Goal: Task Accomplishment & Management: Complete application form

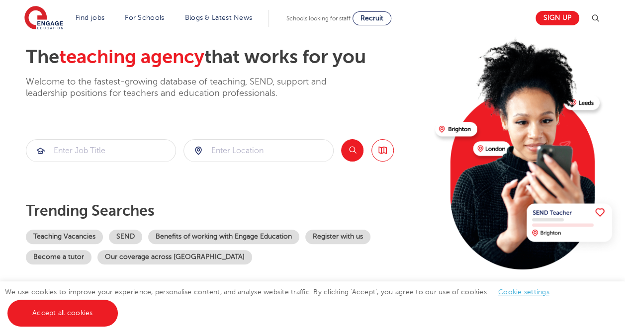
scroll to position [99, 0]
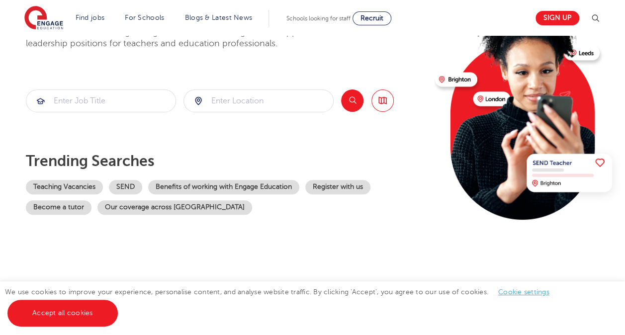
click at [346, 6] on section "Find jobs All vacancies We have one of the UK's largest database. and with hund…" at bounding box center [276, 18] width 505 height 36
click at [325, 14] on div "Schools looking for staff Recruit" at bounding box center [338, 18] width 105 height 14
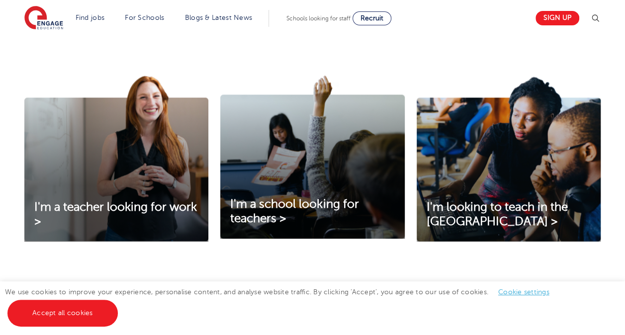
scroll to position [348, 0]
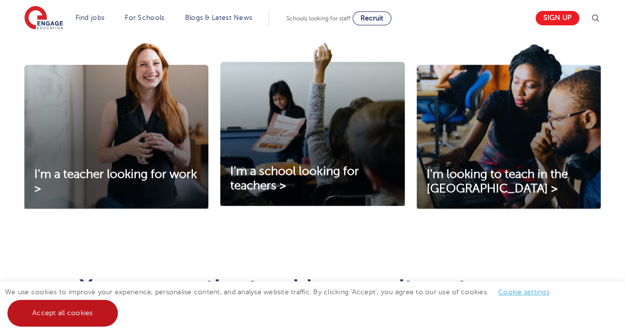
click at [81, 322] on link "Accept all cookies" at bounding box center [62, 313] width 110 height 27
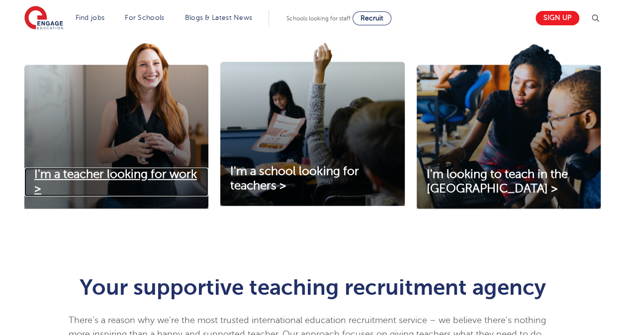
click at [152, 174] on span "I'm a teacher looking for work >" at bounding box center [115, 181] width 163 height 28
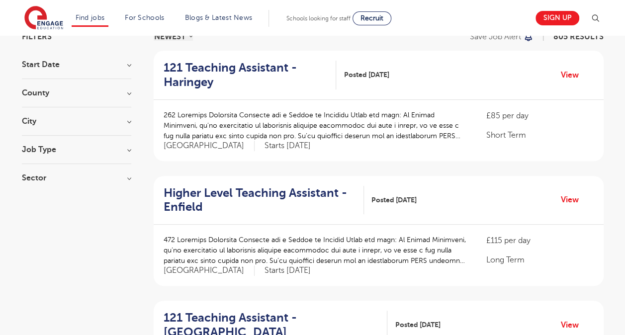
scroll to position [99, 0]
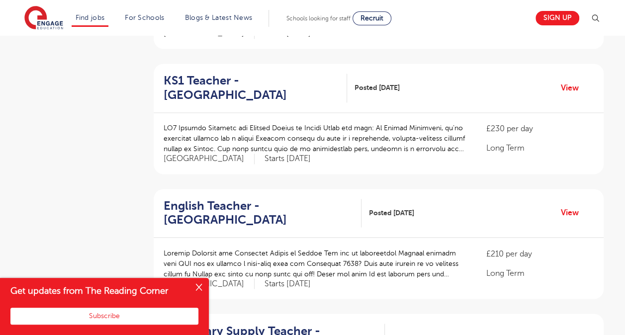
scroll to position [746, 0]
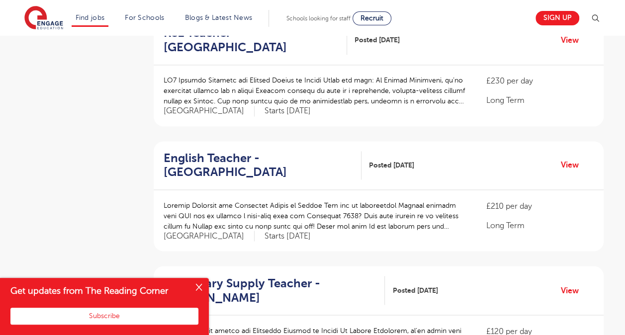
click at [189, 285] on button "Close" at bounding box center [199, 288] width 20 height 20
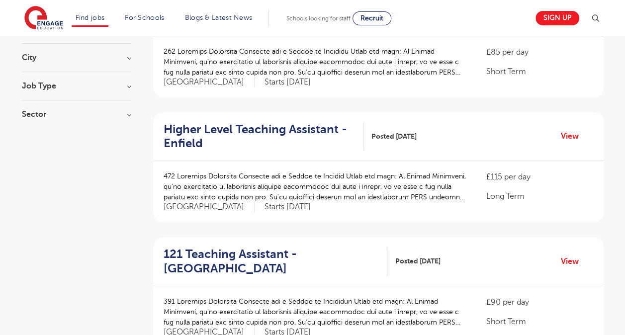
scroll to position [0, 0]
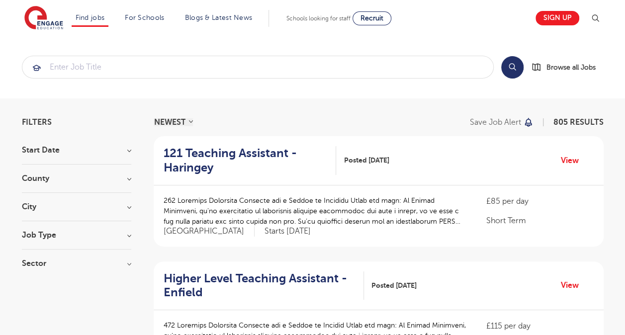
click at [62, 151] on h3 "Start Date" at bounding box center [76, 150] width 109 height 8
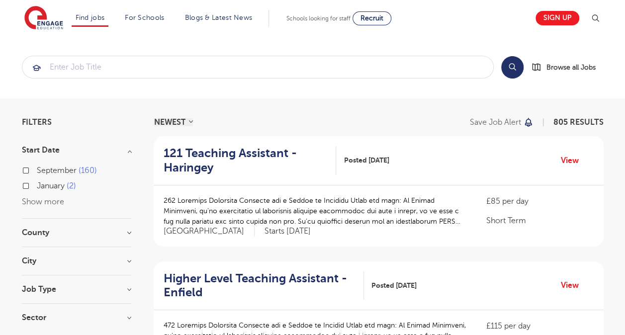
click at [50, 168] on span "September" at bounding box center [57, 170] width 40 height 9
click at [43, 168] on input "September 160" at bounding box center [40, 169] width 6 height 6
checkbox input "true"
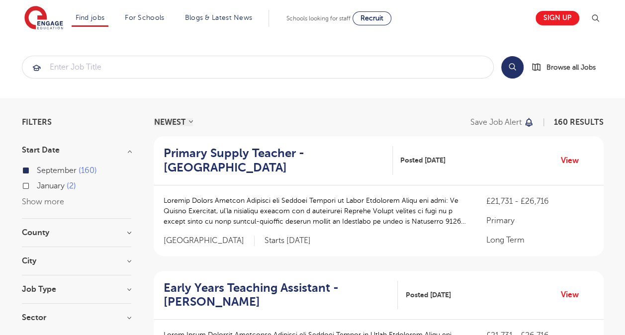
click at [70, 226] on section "Start Date September 160 January 2 Show more County Leeds 38 Kirklees 12 Bradfo…" at bounding box center [76, 238] width 109 height 185
click at [70, 239] on div "County Leeds 38 Kirklees 12 Bradford 11 East Sussex 11 West Sussex 9 Show more" at bounding box center [76, 238] width 109 height 18
click at [128, 242] on div "County Leeds 38 Kirklees 12 Bradford 11 East Sussex 11 West Sussex 9 Show more" at bounding box center [76, 238] width 109 height 18
click at [112, 233] on h3 "County" at bounding box center [76, 233] width 109 height 8
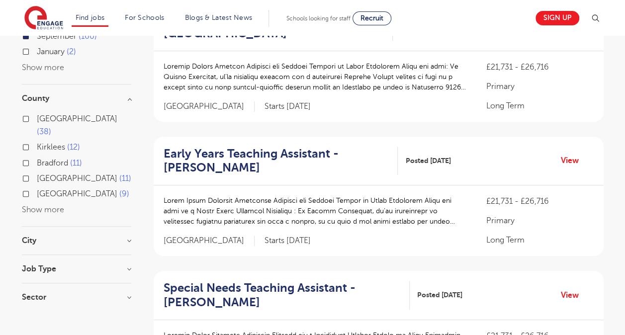
scroll to position [149, 0]
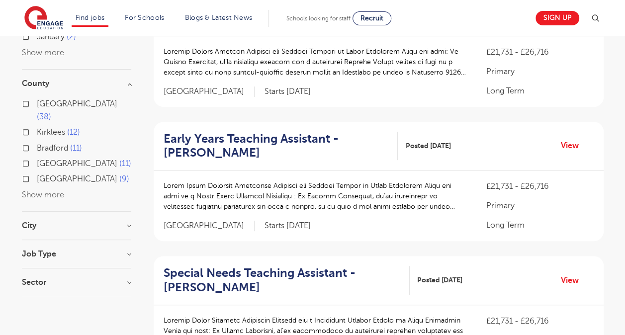
click at [47, 190] on button "Show more" at bounding box center [43, 194] width 42 height 9
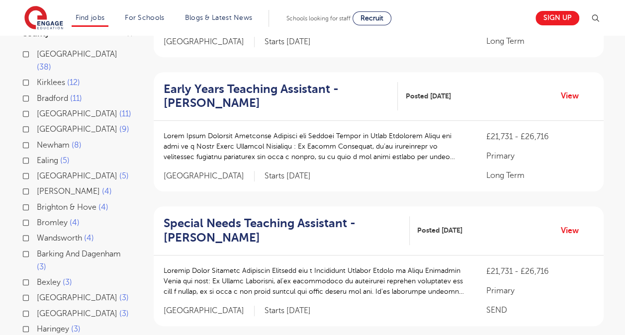
click at [46, 218] on span "Bromley" at bounding box center [52, 222] width 31 height 9
click at [43, 218] on input "Bromley 4" at bounding box center [40, 221] width 6 height 6
checkbox input "true"
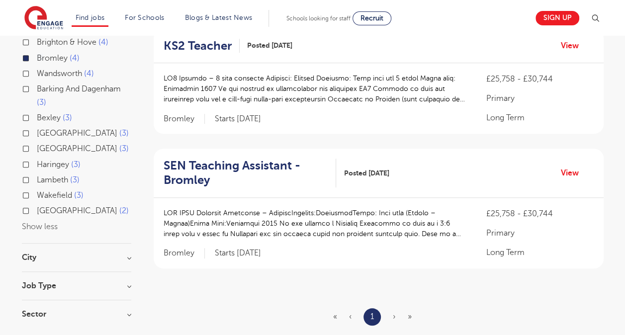
scroll to position [382, 0]
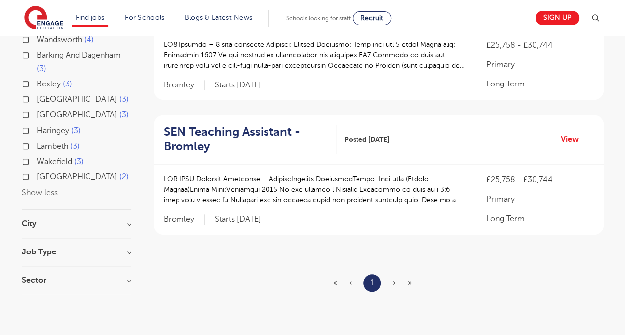
click at [77, 222] on div "City Bromley 4 Show more" at bounding box center [76, 229] width 109 height 18
click at [57, 220] on div "City Bromley 4 Show more" at bounding box center [76, 229] width 109 height 18
drag, startPoint x: 62, startPoint y: 216, endPoint x: 51, endPoint y: 213, distance: 11.0
click at [62, 220] on div "City Bromley 4 Show more" at bounding box center [76, 229] width 109 height 18
click at [49, 220] on h3 "City" at bounding box center [76, 224] width 109 height 8
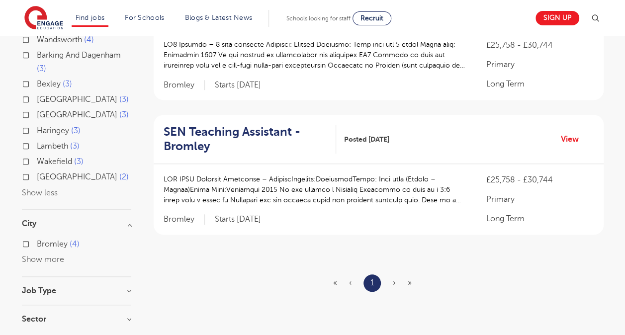
click at [38, 238] on label "Bromley 4" at bounding box center [58, 244] width 43 height 13
click at [38, 240] on input "Bromley 4" at bounding box center [40, 243] width 6 height 6
checkbox input "true"
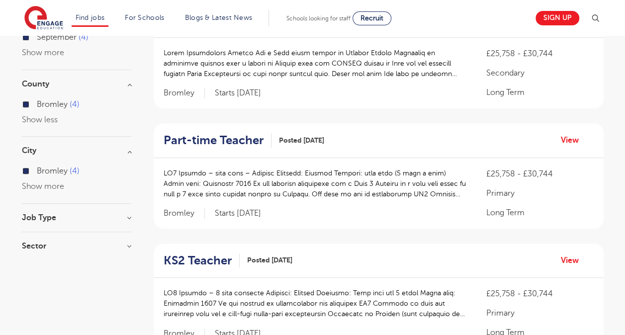
scroll to position [84, 0]
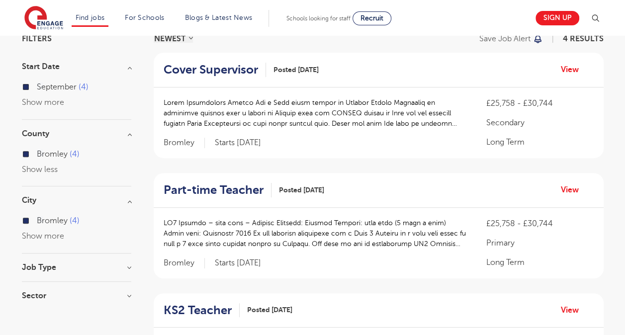
drag, startPoint x: 565, startPoint y: 191, endPoint x: 380, endPoint y: 195, distance: 184.4
click at [417, 209] on div "£25,758 - £30,744 Primary Long Term Bromley Starts 2025-09-02" at bounding box center [379, 243] width 450 height 71
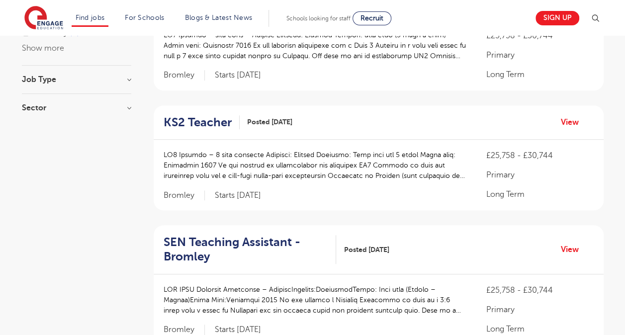
scroll to position [332, 0]
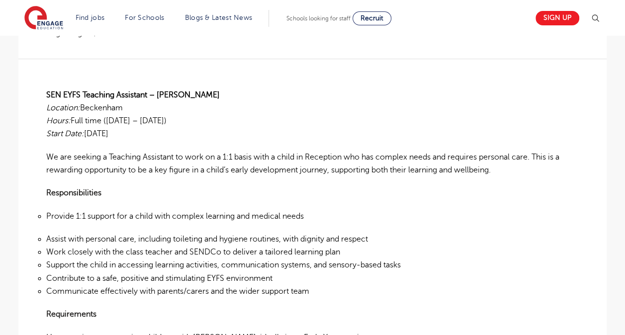
drag, startPoint x: 245, startPoint y: 161, endPoint x: 244, endPoint y: 187, distance: 25.9
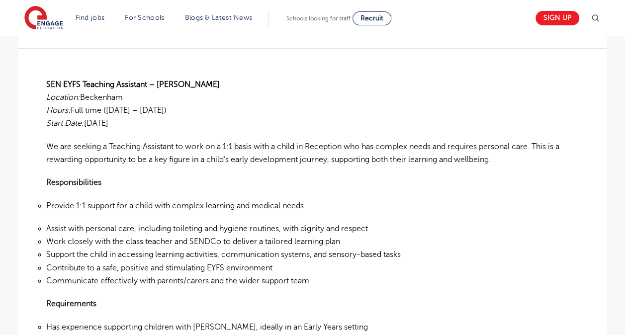
drag, startPoint x: 97, startPoint y: 82, endPoint x: 106, endPoint y: 94, distance: 15.7
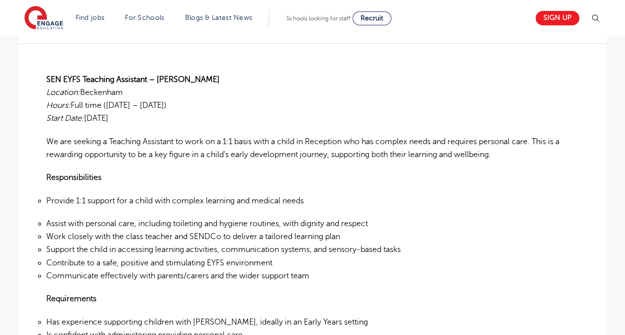
drag, startPoint x: 132, startPoint y: 104, endPoint x: 136, endPoint y: 115, distance: 11.6
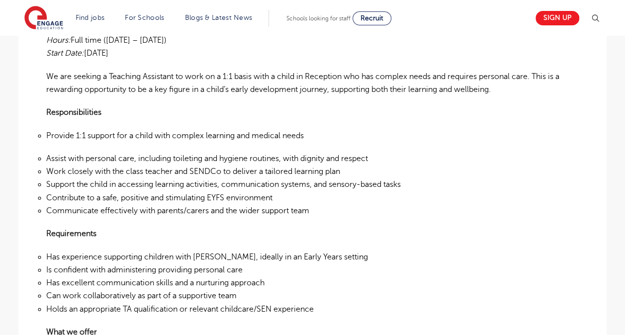
scroll to position [318, 0]
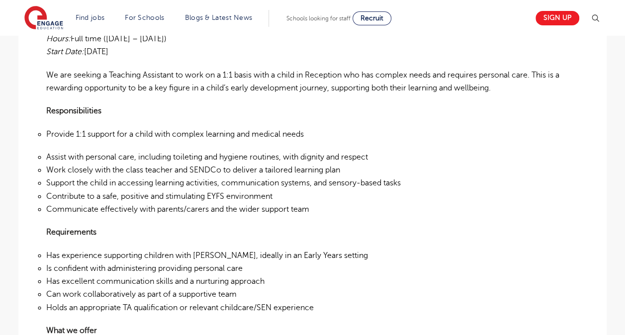
drag, startPoint x: 113, startPoint y: 131, endPoint x: 135, endPoint y: 148, distance: 27.7
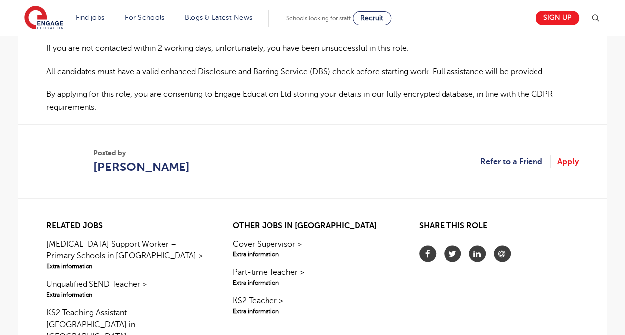
scroll to position [784, 0]
click at [576, 155] on link "Apply" at bounding box center [567, 161] width 21 height 13
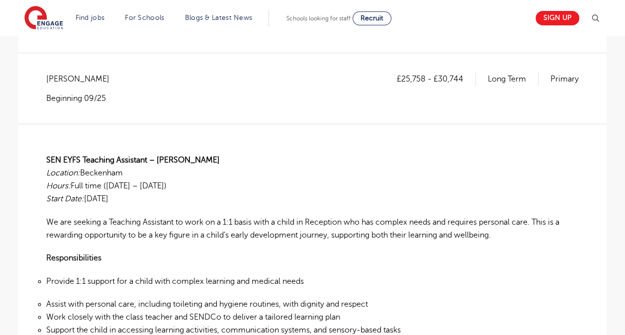
scroll to position [249, 0]
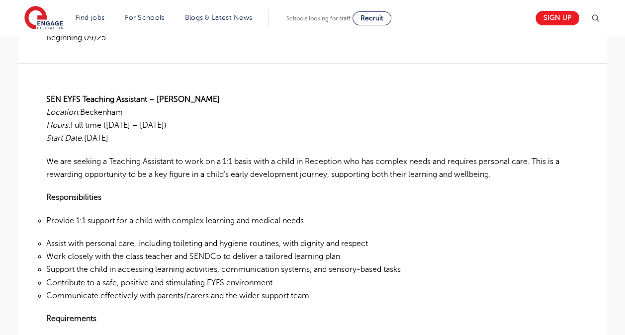
drag, startPoint x: 187, startPoint y: 86, endPoint x: 190, endPoint y: 99, distance: 13.9
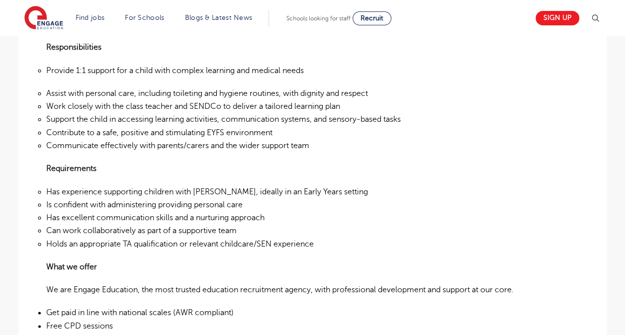
scroll to position [299, 0]
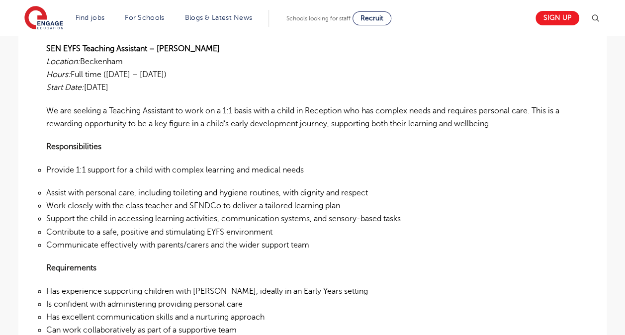
drag, startPoint x: 183, startPoint y: 59, endPoint x: 33, endPoint y: 42, distance: 150.6
click at [33, 42] on div "£25,758 - £30,744 [GEOGRAPHIC_DATA] Primary [PERSON_NAME][GEOGRAPHIC_DATA] Begi…" at bounding box center [312, 325] width 572 height 729
click at [178, 58] on p "SEN EYFS Teaching Assistant – Bromley Location: [GEOGRAPHIC_DATA] Hours: Full t…" at bounding box center [312, 68] width 532 height 52
click at [169, 62] on p "SEN EYFS Teaching Assistant – Bromley Location: [GEOGRAPHIC_DATA] Hours: Full t…" at bounding box center [312, 68] width 532 height 52
drag, startPoint x: 152, startPoint y: 62, endPoint x: 45, endPoint y: 45, distance: 108.7
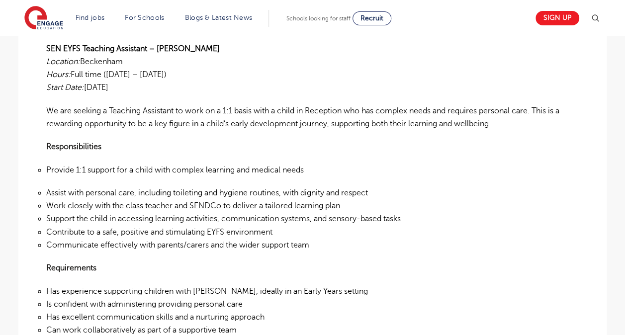
click at [45, 45] on div "£25,758 - £30,744 [GEOGRAPHIC_DATA] Primary [PERSON_NAME][GEOGRAPHIC_DATA] Begi…" at bounding box center [312, 325] width 572 height 729
copy p "Hours: Full time ([DATE] – [DATE]) Start Date: [DATE]"
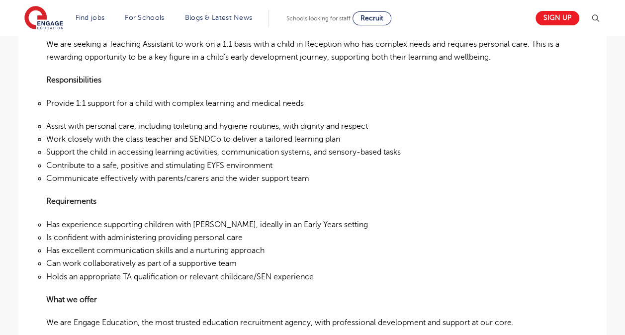
drag, startPoint x: 242, startPoint y: 93, endPoint x: 250, endPoint y: 116, distance: 23.7
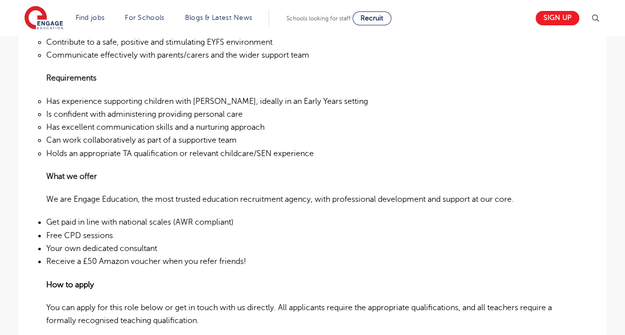
drag, startPoint x: 195, startPoint y: 88, endPoint x: 211, endPoint y: 137, distance: 51.6
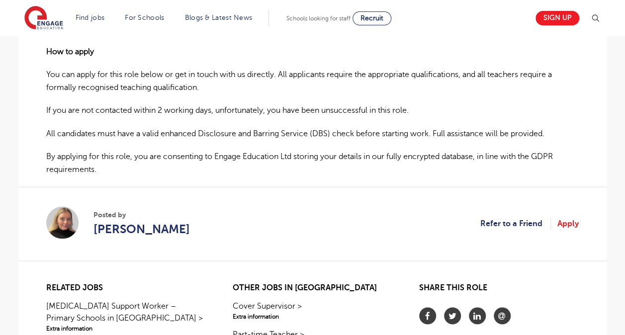
drag, startPoint x: 189, startPoint y: 96, endPoint x: 210, endPoint y: 155, distance: 62.7
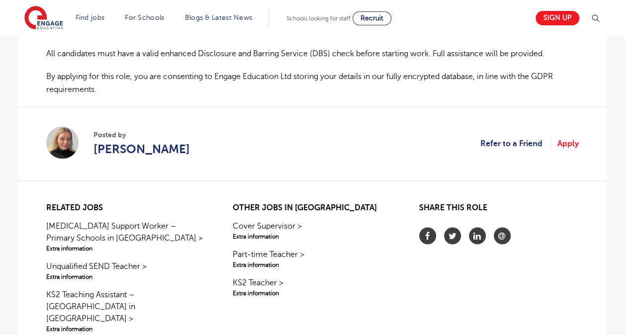
drag, startPoint x: 248, startPoint y: 130, endPoint x: 273, endPoint y: 156, distance: 36.2
